Goal: Navigation & Orientation: Find specific page/section

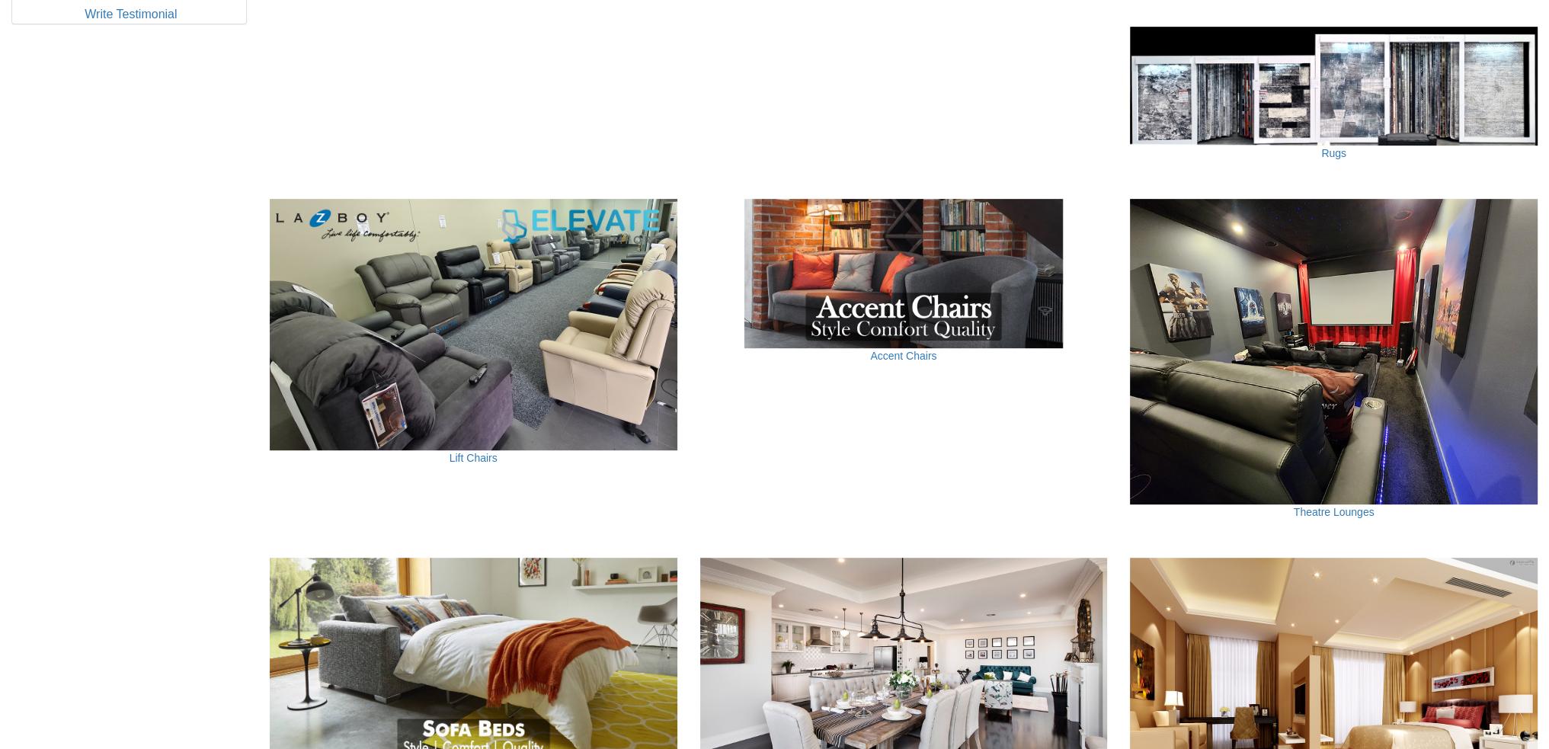
scroll to position [1067, 0]
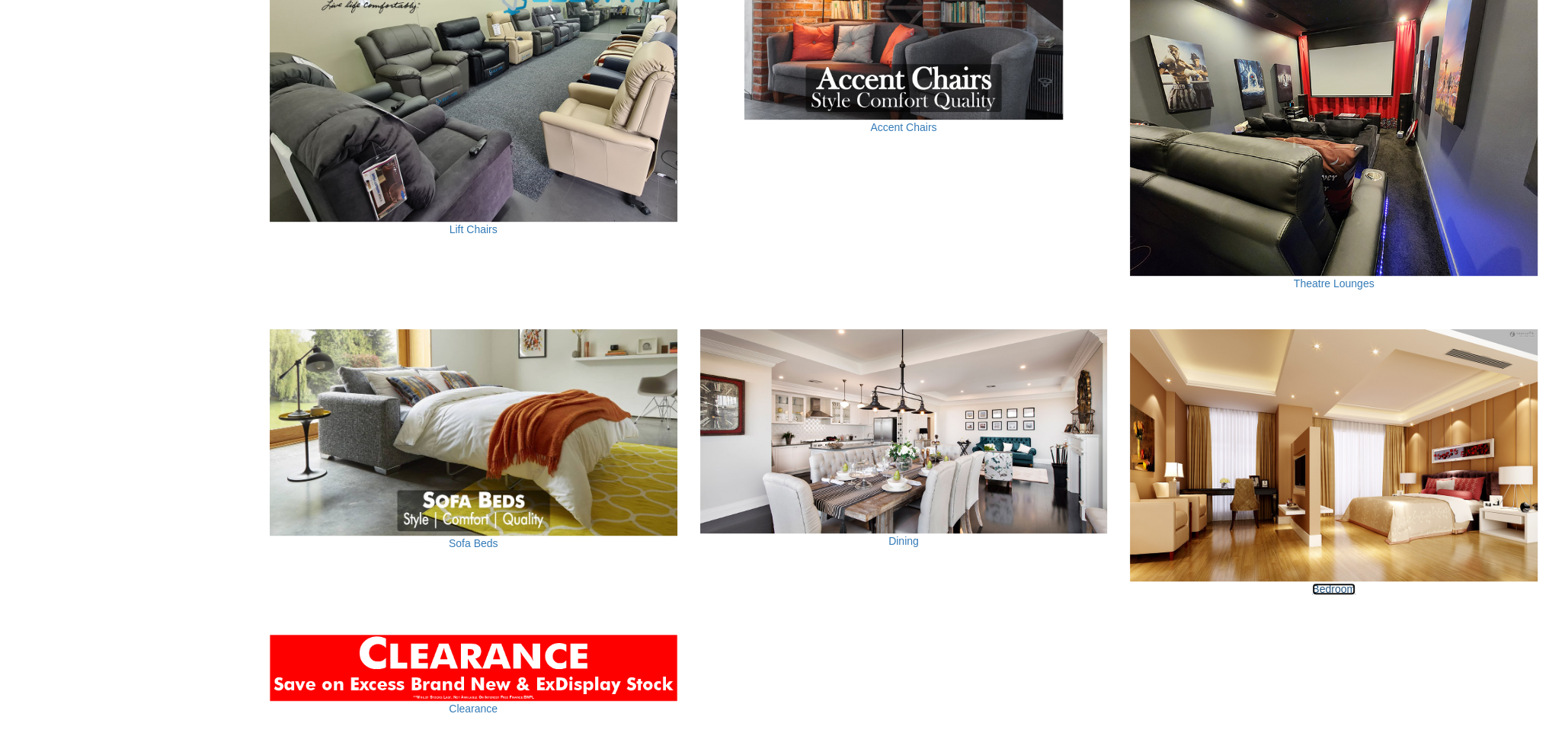
click at [1342, 590] on link "Bedroom" at bounding box center [1333, 589] width 43 height 12
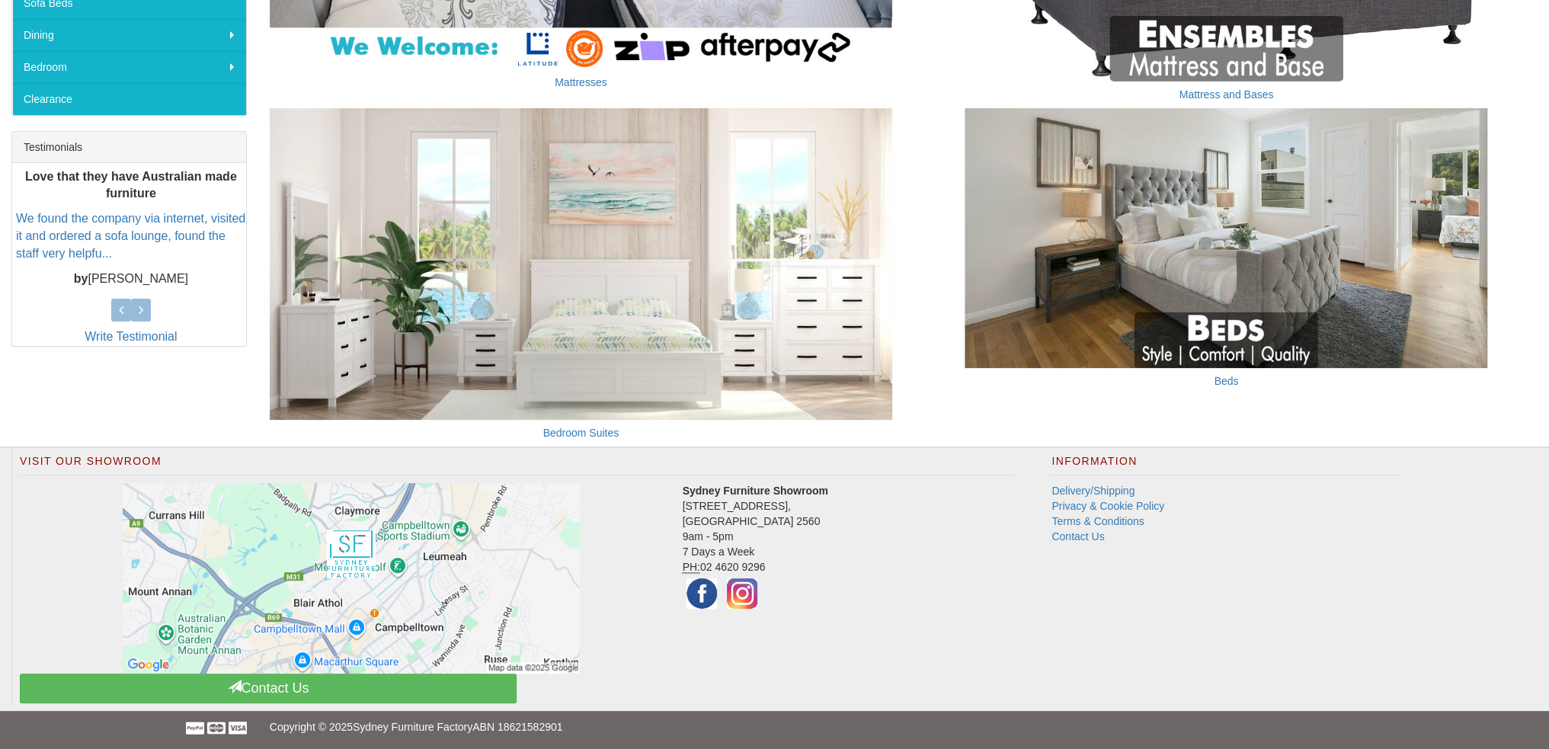
scroll to position [211, 0]
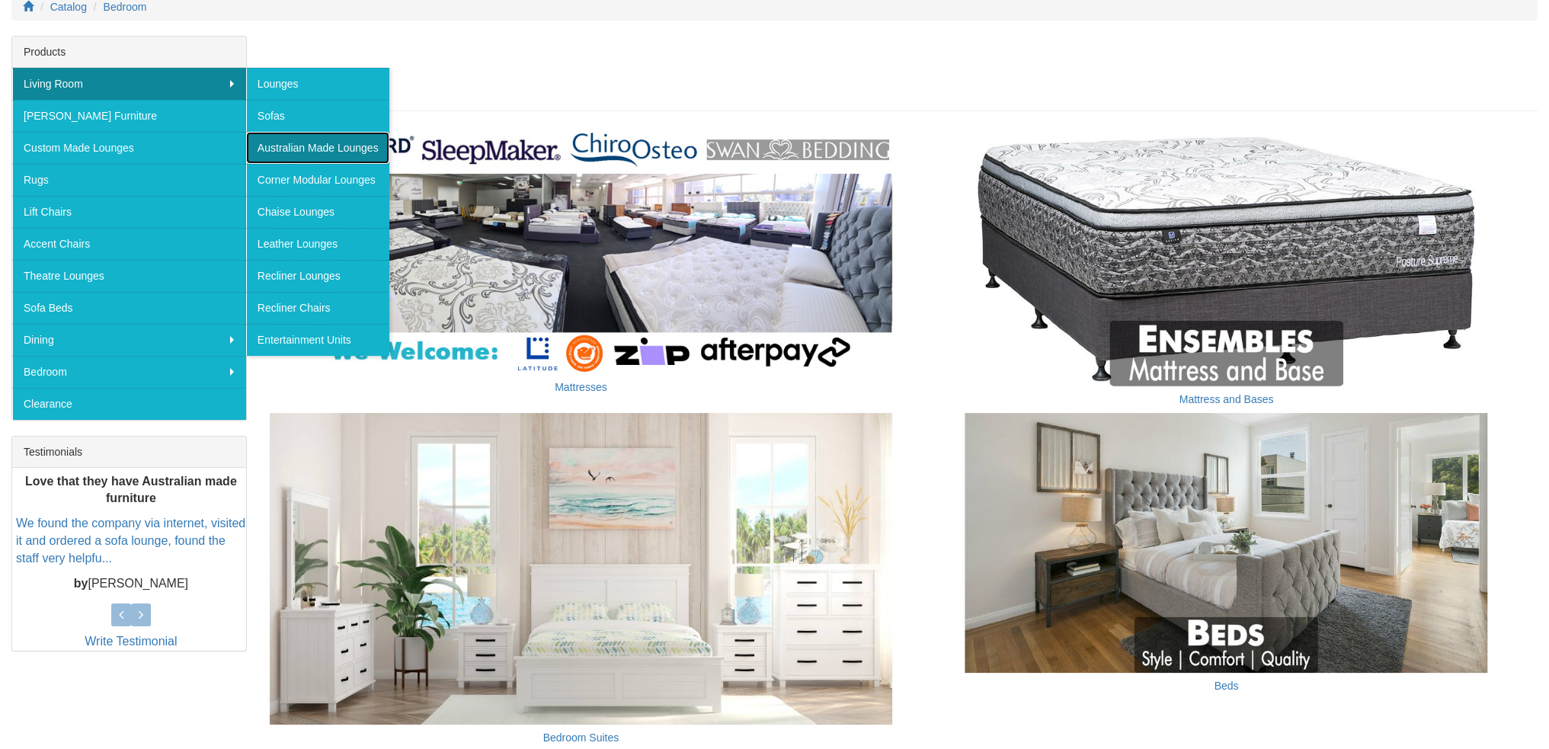
click at [359, 146] on link "Australian Made Lounges" at bounding box center [317, 148] width 143 height 32
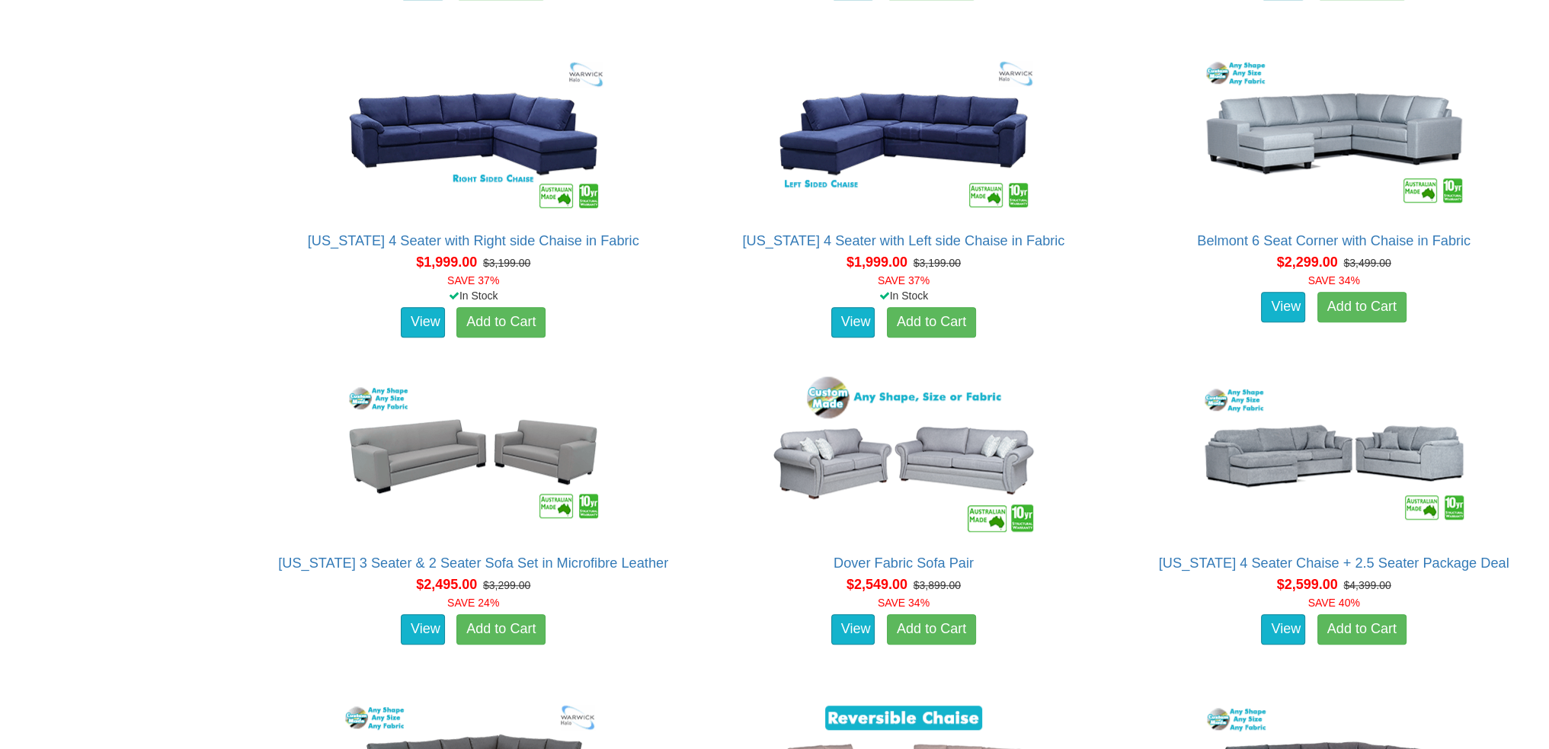
scroll to position [1829, 0]
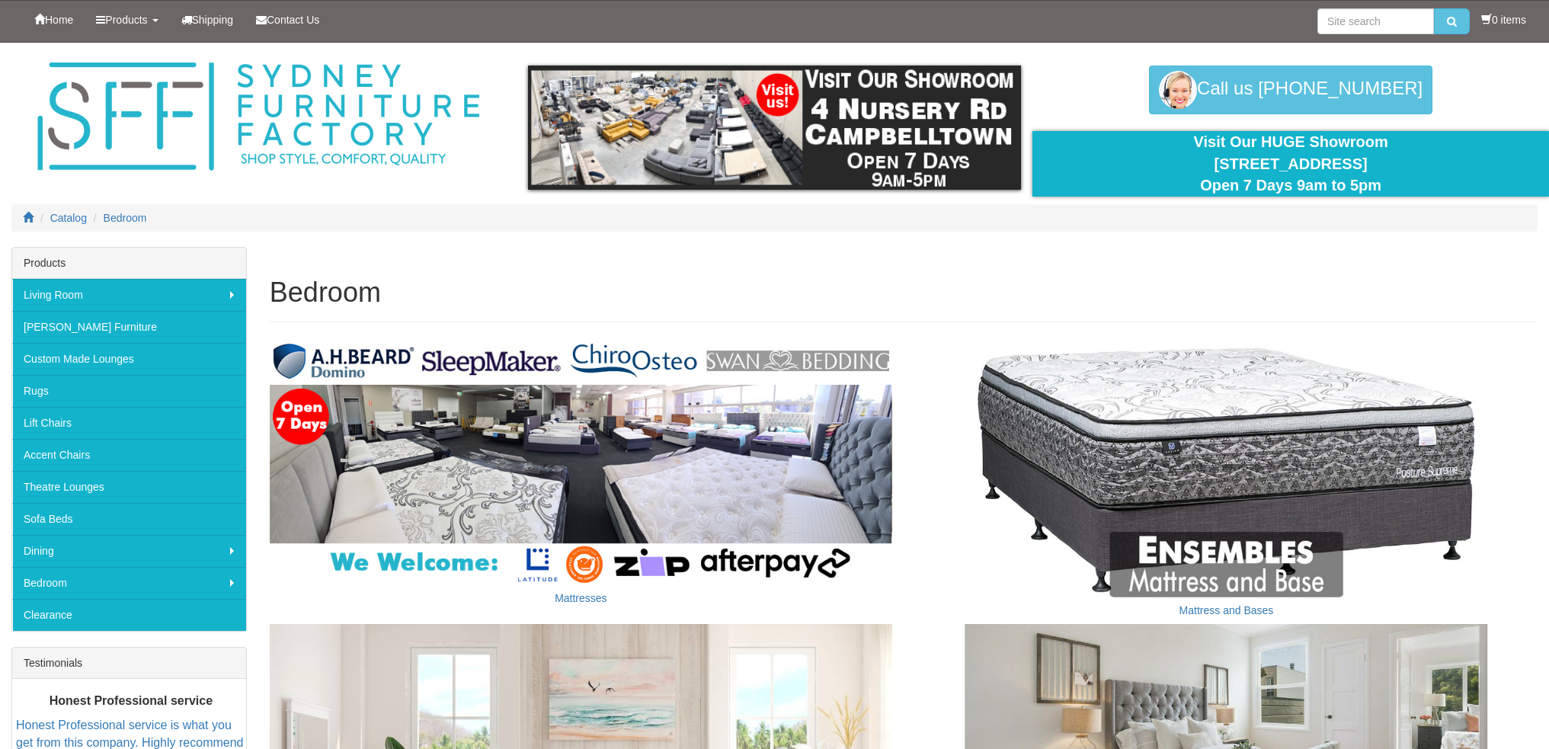
scroll to position [211, 0]
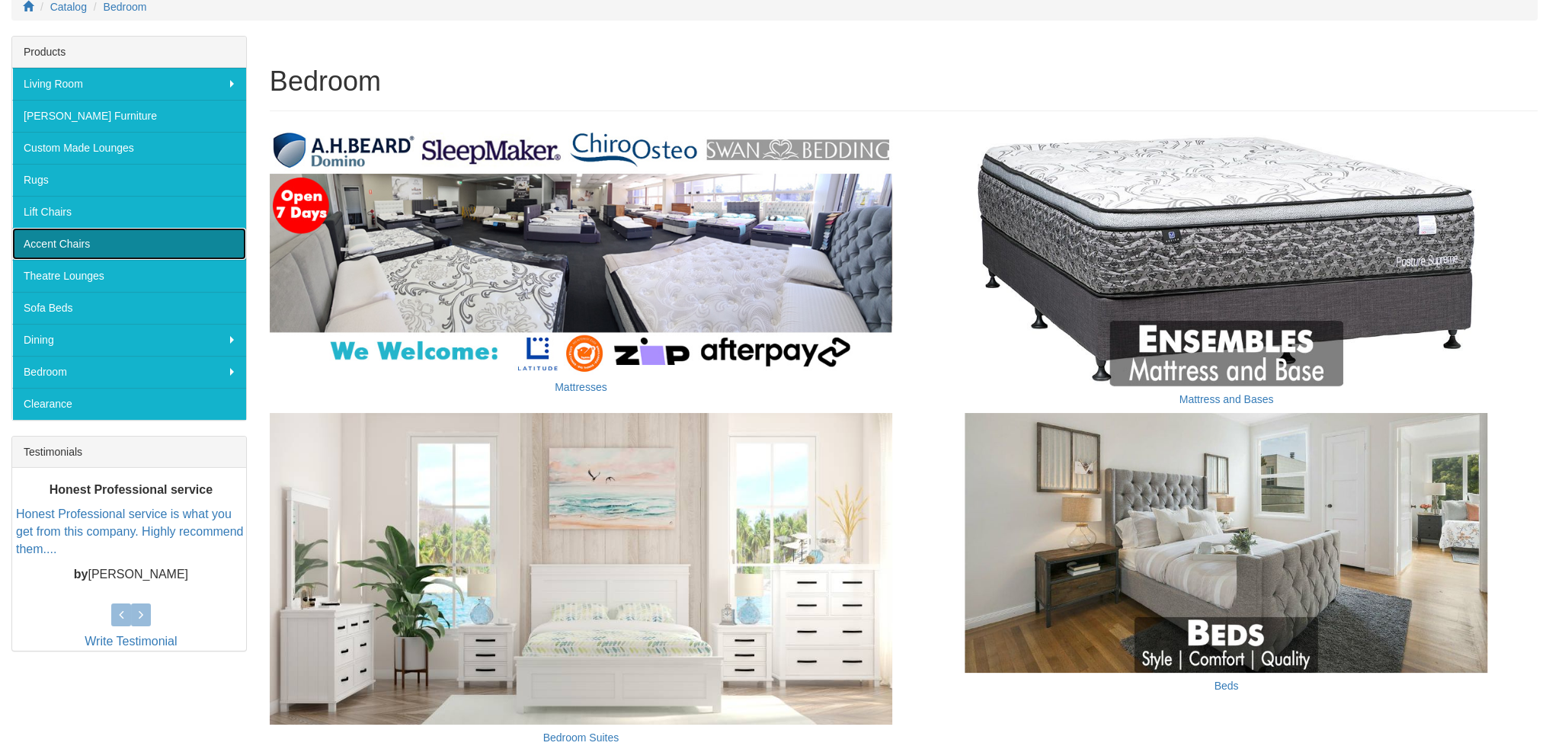
click at [64, 242] on link "Accent Chairs" at bounding box center [129, 244] width 234 height 32
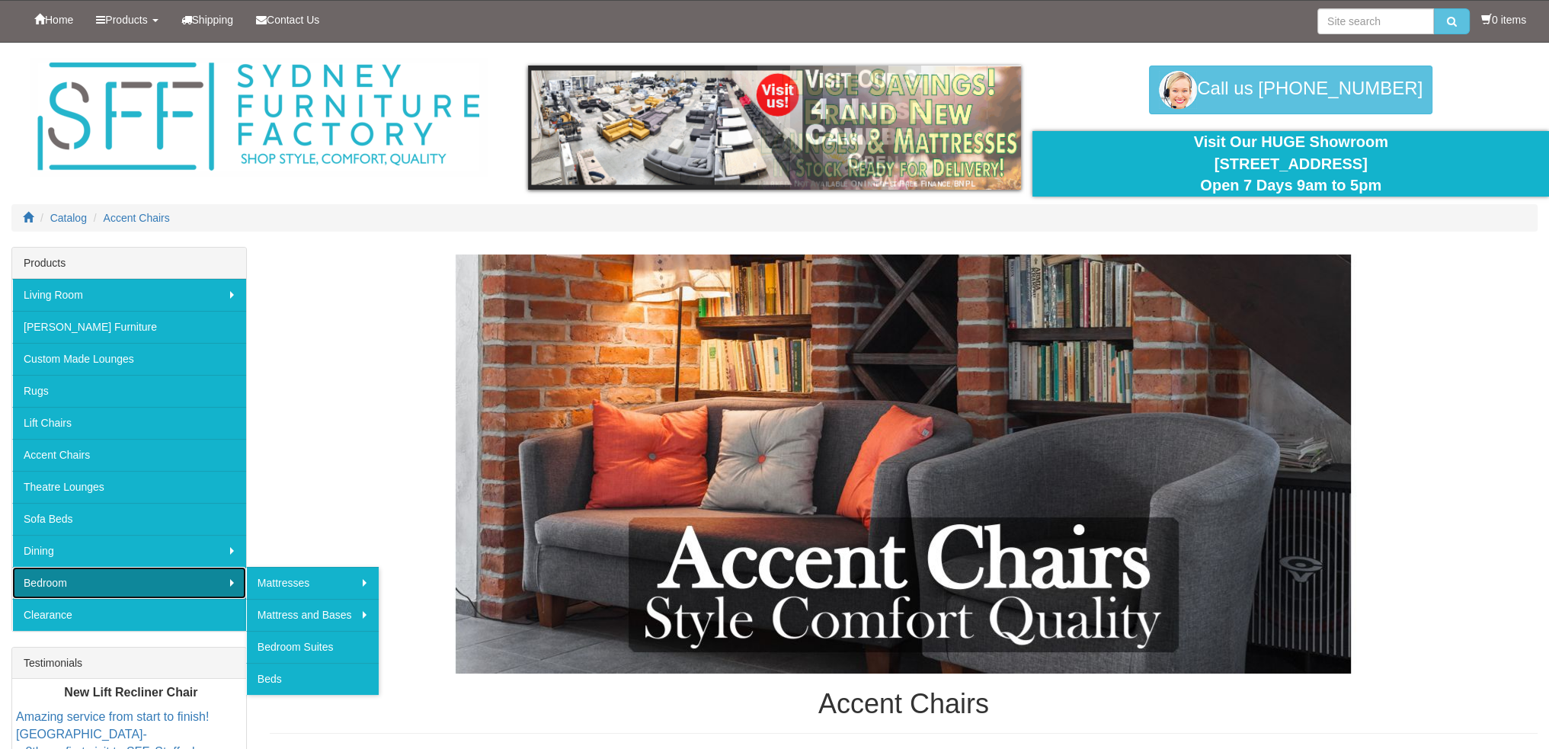
click at [82, 578] on link "Bedroom" at bounding box center [129, 583] width 234 height 32
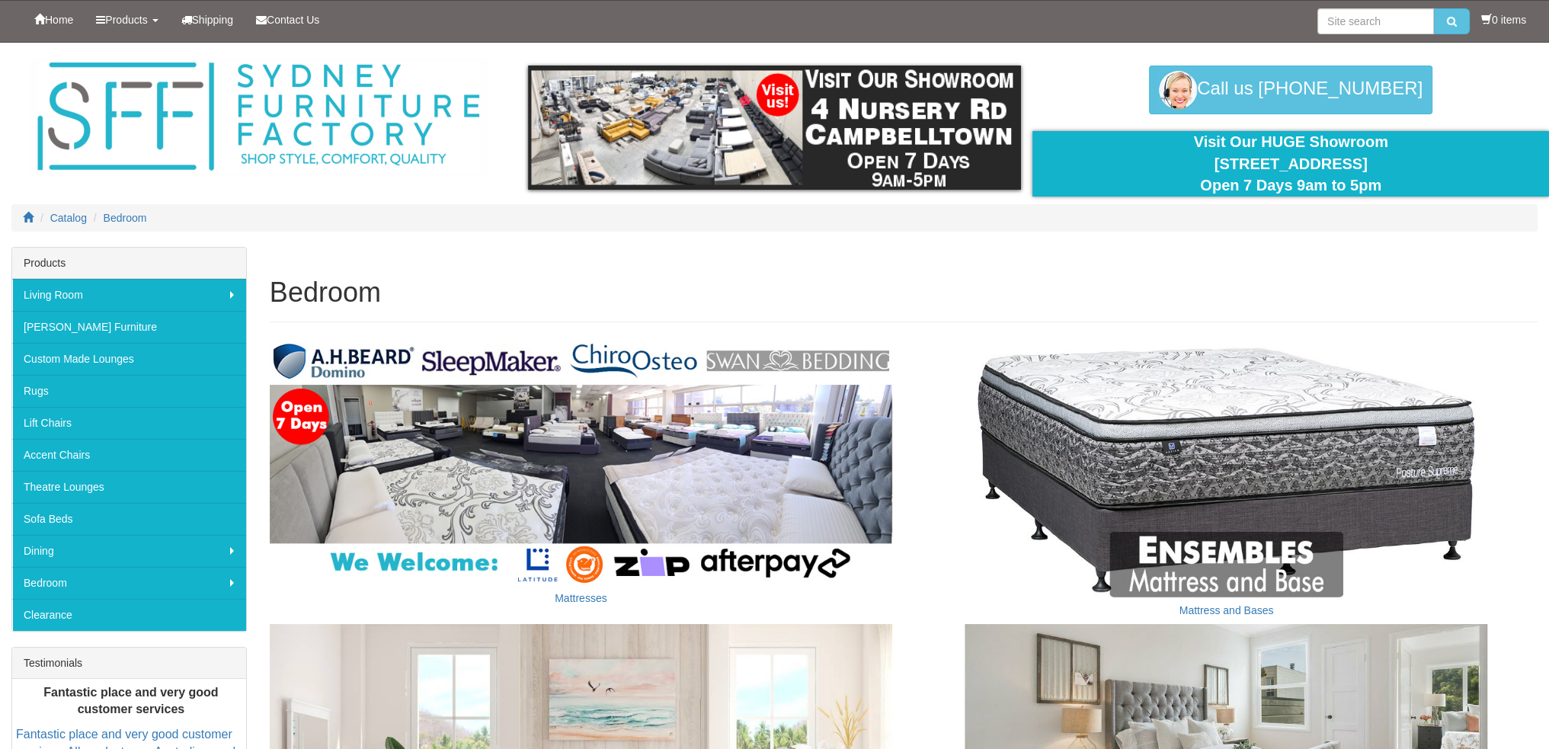
scroll to position [305, 0]
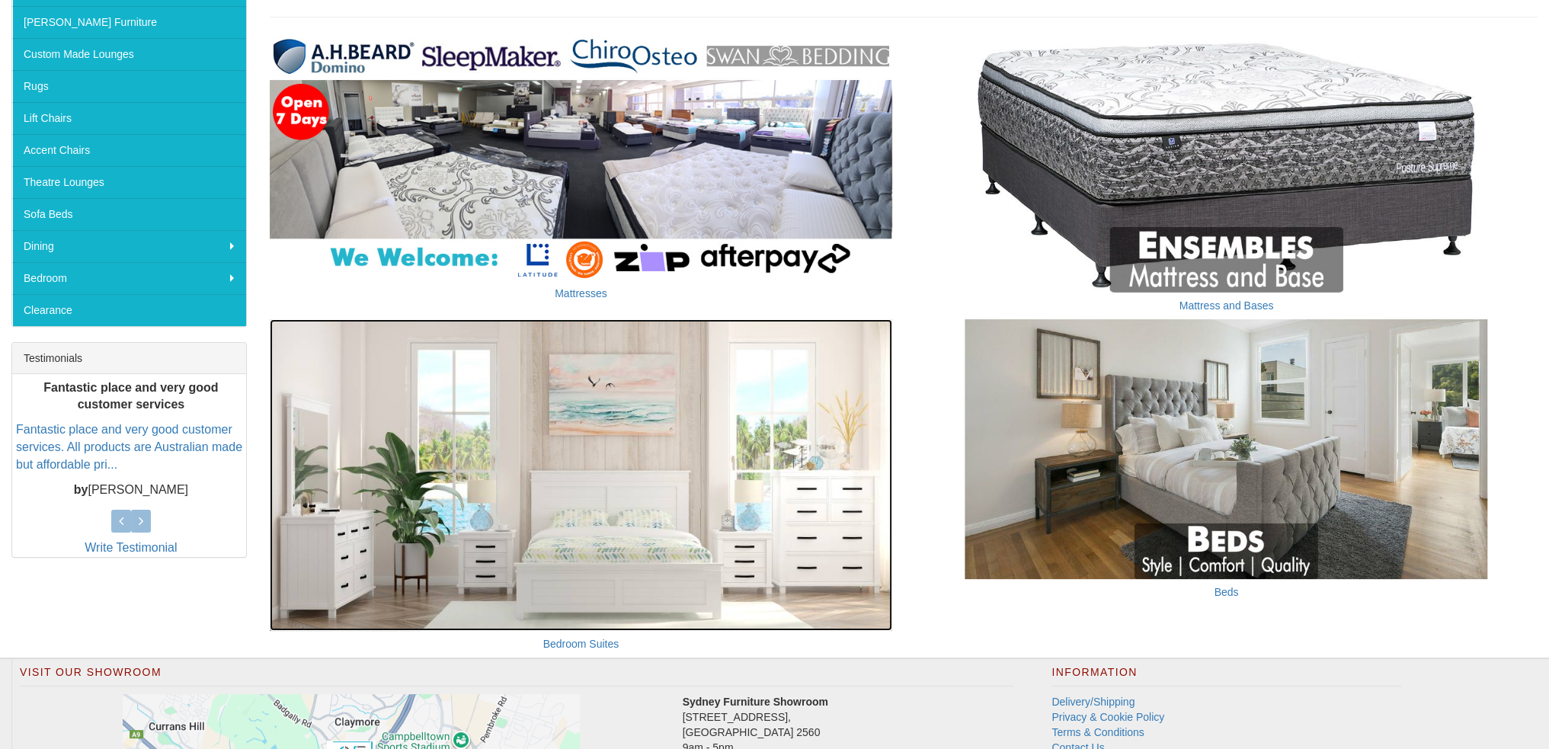
click at [702, 557] on img at bounding box center [581, 475] width 622 height 312
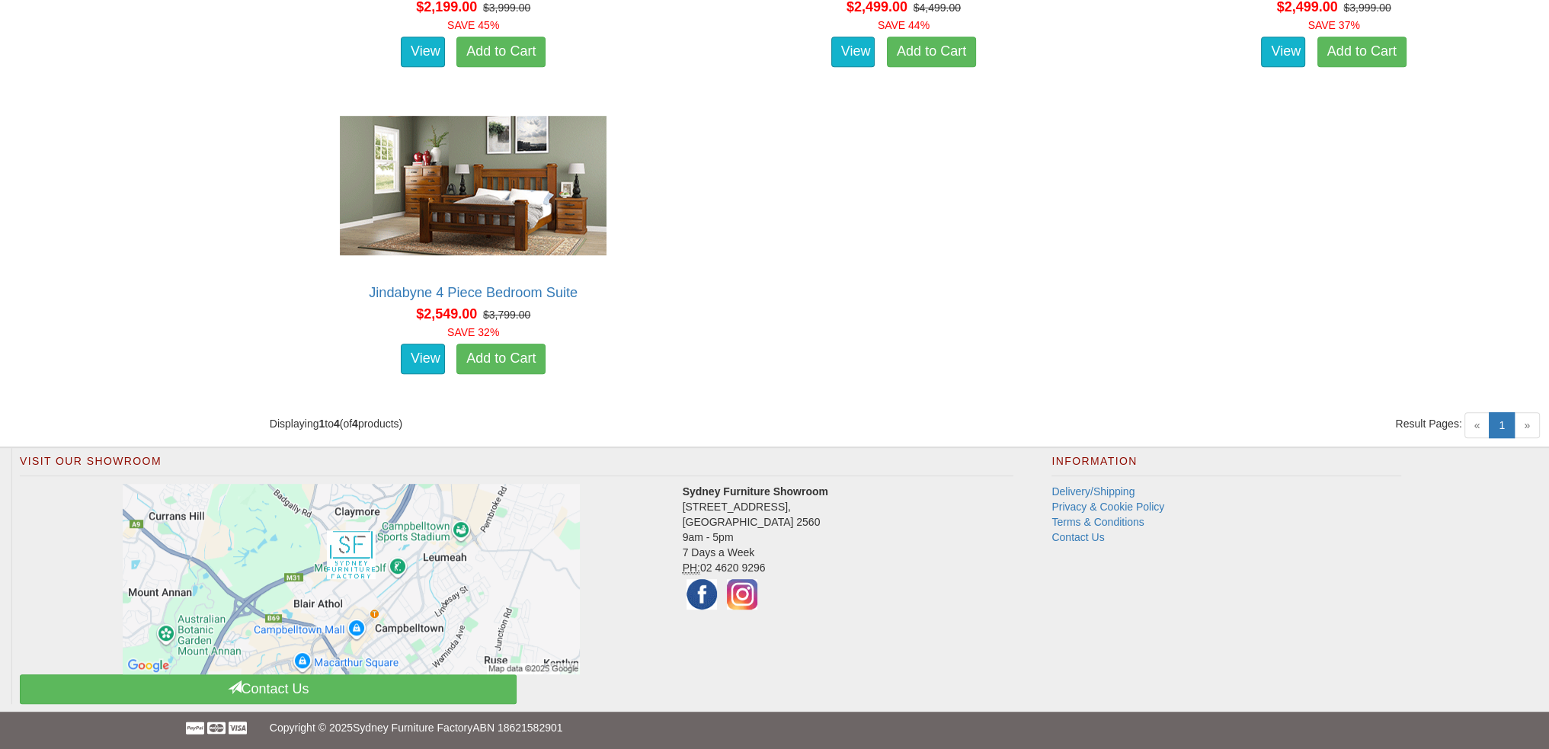
scroll to position [613, 0]
